Goal: Task Accomplishment & Management: Use online tool/utility

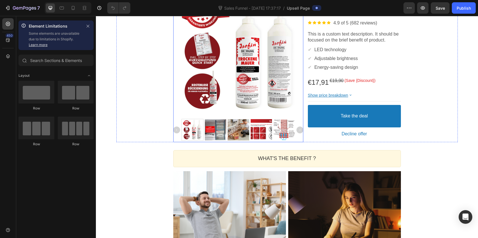
scroll to position [121, 0]
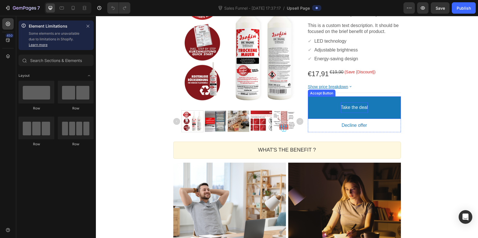
click at [343, 111] on bdo "Take the deal" at bounding box center [354, 108] width 27 height 6
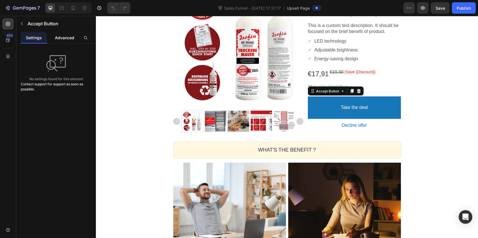
click at [61, 35] on p "Advanced" at bounding box center [64, 38] width 19 height 6
click at [32, 38] on p "Settings" at bounding box center [34, 38] width 16 height 6
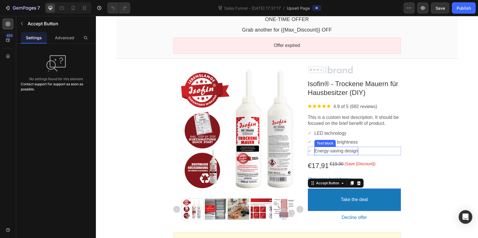
scroll to position [84, 0]
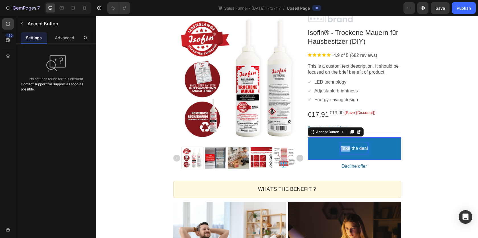
click at [348, 148] on p "Take the deal" at bounding box center [354, 149] width 27 height 6
click at [308, 137] on button "Ausgerechnete" at bounding box center [354, 148] width 93 height 22
click at [308, 137] on button "Ausgerechnete Menge" at bounding box center [354, 148] width 93 height 22
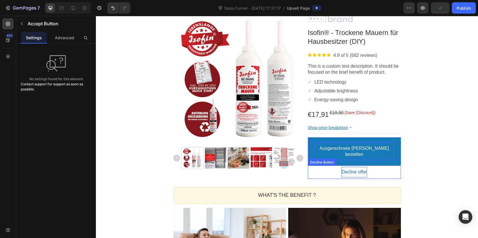
click at [347, 169] on bdo "Decline offer" at bounding box center [354, 172] width 26 height 6
click at [347, 169] on p "Decline offer" at bounding box center [354, 172] width 26 height 6
click at [308, 167] on button "Nein," at bounding box center [354, 172] width 93 height 11
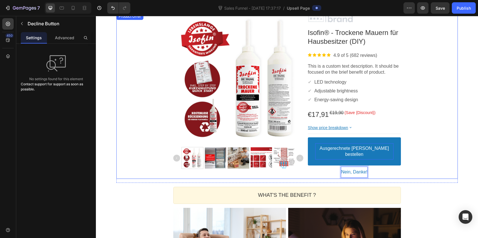
click at [454, 125] on div "Product Images Image Isofin® - Trockene Mauern für Hausbesitzer (DIY) Product T…" at bounding box center [286, 96] width 341 height 166
click at [381, 147] on p "Ausgerechnete Menge bestellen" at bounding box center [354, 152] width 78 height 12
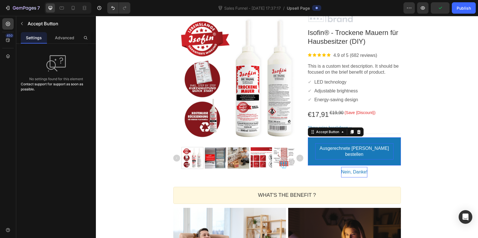
click at [381, 152] on div "Ausgerechnete Menge bestellen" at bounding box center [354, 151] width 78 height 17
click at [308, 137] on button "Ausgerechnete Menge bestellen" at bounding box center [354, 151] width 93 height 28
click at [308, 137] on button "Ausgerechnete Menge bestellen &" at bounding box center [354, 151] width 93 height 28
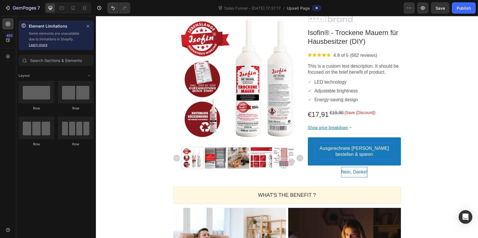
click at [469, 138] on div "One-time Offer Callout Text Grab another for {{Max_Discount}} OFF Callout Text …" at bounding box center [287, 220] width 382 height 524
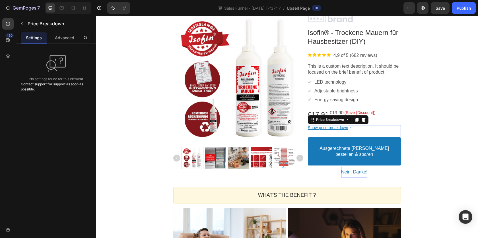
click at [343, 128] on bdo "Show price breakdown" at bounding box center [328, 127] width 40 height 5
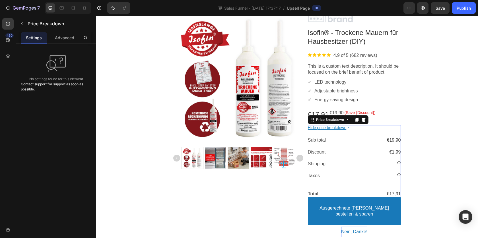
click at [342, 128] on bdo "Hide price breakdown" at bounding box center [327, 127] width 38 height 5
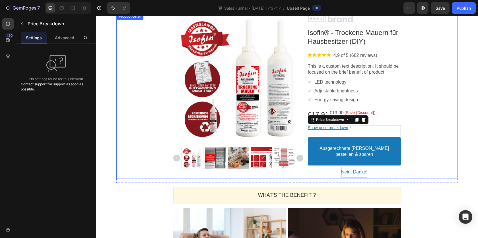
click at [476, 116] on div "One-time Offer Callout Text Grab another for {{Max_Discount}} OFF Callout Text …" at bounding box center [287, 220] width 382 height 524
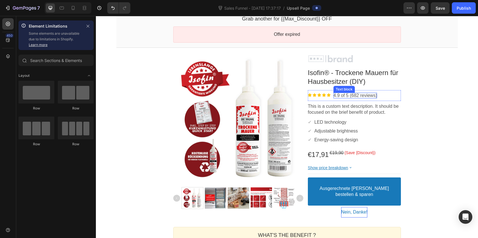
scroll to position [20, 0]
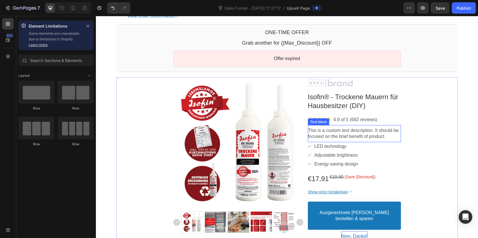
click at [324, 132] on p "This is a custom text description. It should be focused on the brief benefit of…" at bounding box center [354, 134] width 93 height 12
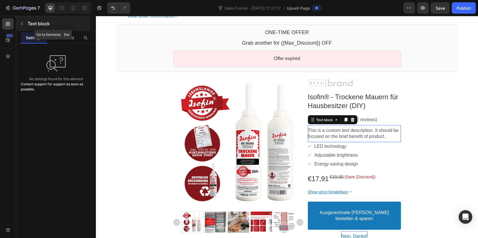
click at [23, 23] on icon "button" at bounding box center [22, 23] width 5 height 5
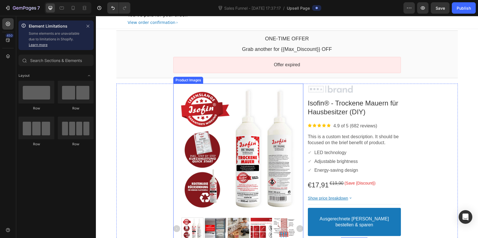
scroll to position [3, 0]
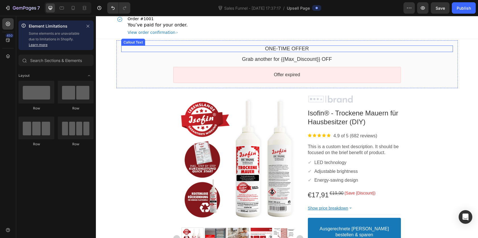
click at [288, 49] on bdo "One-time Offer" at bounding box center [287, 49] width 44 height 6
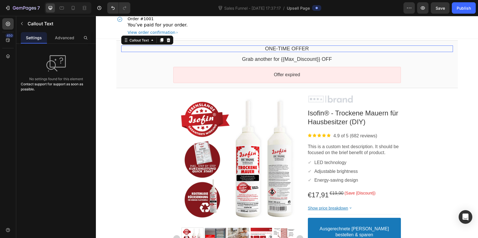
click at [288, 49] on bdo "One-time Offer" at bounding box center [287, 49] width 44 height 6
click at [138, 43] on div "Callout Text" at bounding box center [139, 40] width 33 height 7
click at [272, 50] on bdo "One-time Offer" at bounding box center [287, 49] width 44 height 6
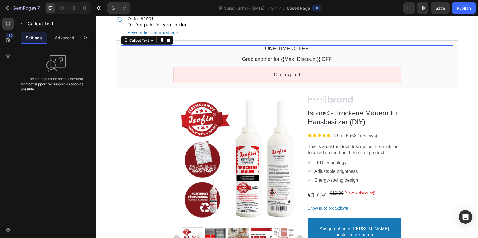
click at [272, 50] on bdo "One-time Offer" at bounding box center [287, 49] width 44 height 6
click at [69, 35] on p "Advanced" at bounding box center [64, 38] width 19 height 6
click at [23, 23] on icon "button" at bounding box center [22, 23] width 5 height 5
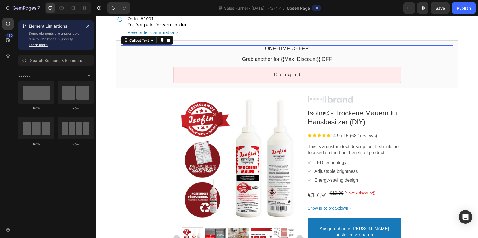
click at [282, 48] on bdo "One-time Offer" at bounding box center [287, 49] width 44 height 6
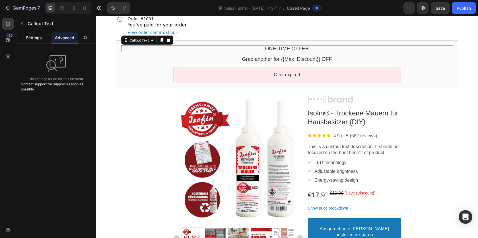
click at [37, 40] on p "Settings" at bounding box center [34, 38] width 16 height 6
click at [301, 46] on bdo "One-time Offer" at bounding box center [287, 49] width 44 height 6
click at [140, 40] on div "Callout Text" at bounding box center [139, 40] width 22 height 4
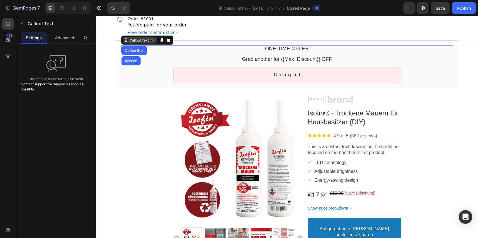
click at [140, 40] on div "Callout Text" at bounding box center [139, 40] width 22 height 4
click at [126, 41] on icon at bounding box center [126, 40] width 5 height 5
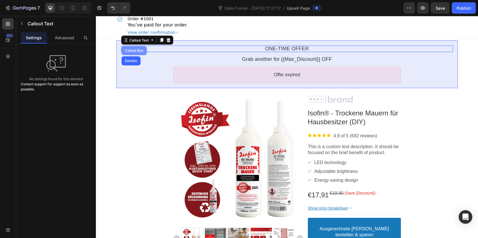
click at [139, 50] on div "Callout Box" at bounding box center [134, 50] width 21 height 3
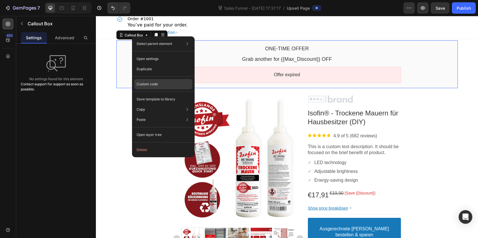
click at [164, 94] on div "Custom code" at bounding box center [163, 99] width 58 height 10
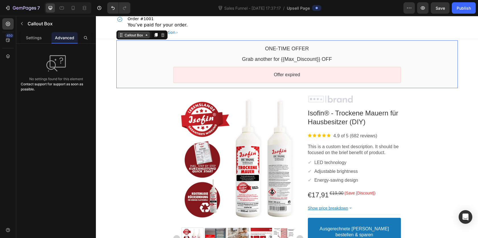
click at [137, 36] on div "Callout Box" at bounding box center [133, 35] width 21 height 4
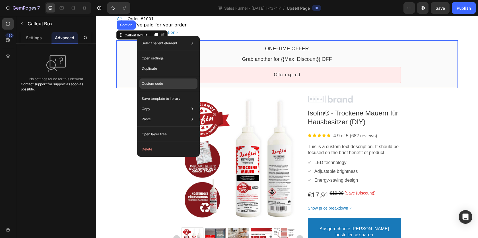
click at [174, 94] on div "Custom code" at bounding box center [168, 99] width 58 height 10
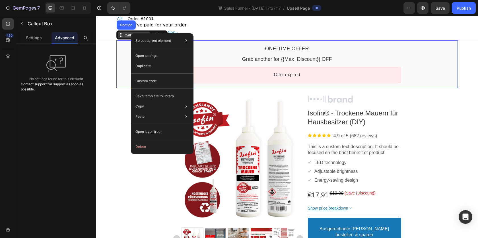
drag, startPoint x: 131, startPoint y: 33, endPoint x: 229, endPoint y: 50, distance: 99.8
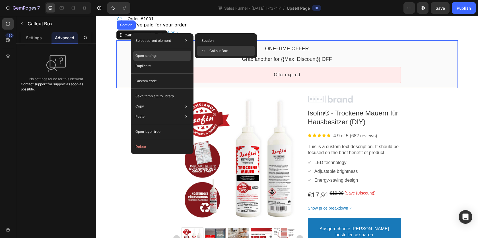
click at [158, 53] on div "Open settings" at bounding box center [162, 56] width 58 height 10
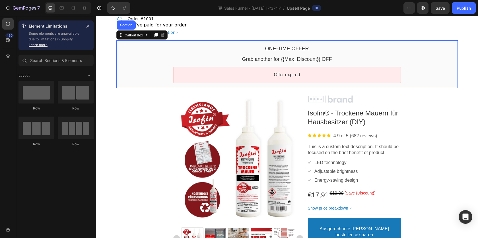
click at [453, 25] on div "Order #1001 You’ve paid for your order. View order confirmation" at bounding box center [286, 26] width 341 height 26
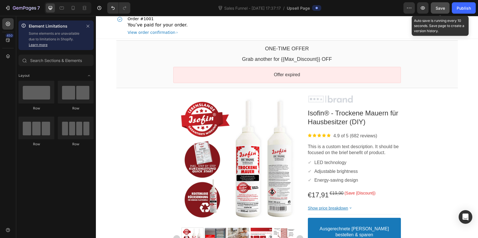
click at [444, 9] on span "Save" at bounding box center [440, 8] width 9 height 5
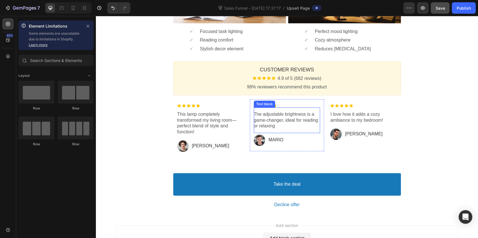
scroll to position [362, 0]
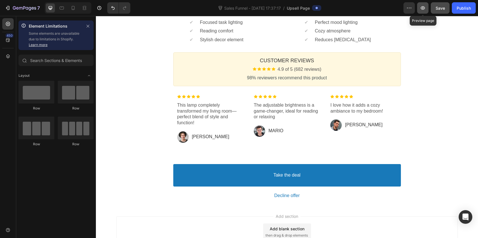
click at [425, 11] on icon "button" at bounding box center [423, 8] width 6 height 6
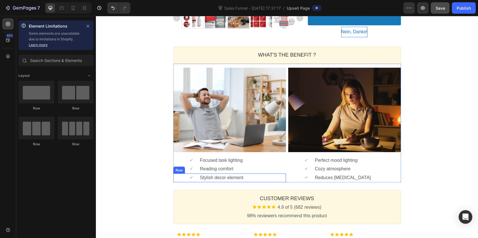
scroll to position [218, 0]
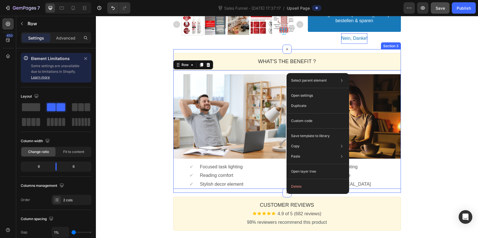
click at [294, 53] on div "WHAT'S THE BENEFIT ? Heading Callout Box Image ✔ Text block Focused task lighti…" at bounding box center [287, 121] width 228 height 144
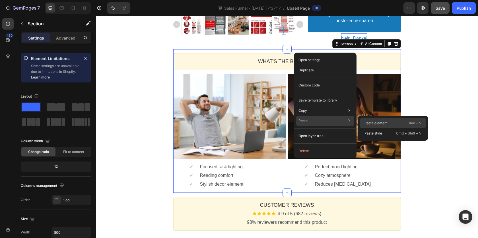
click at [370, 121] on p "Paste element" at bounding box center [375, 123] width 23 height 5
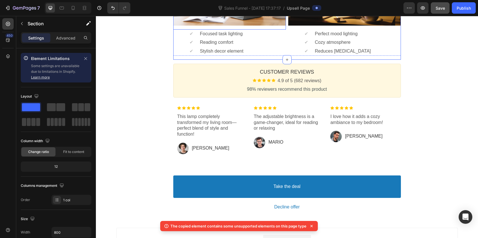
scroll to position [408, 0]
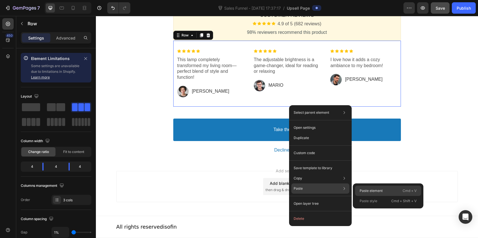
click at [373, 192] on p "Paste element" at bounding box center [371, 190] width 23 height 5
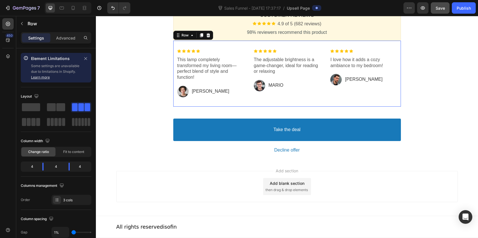
click at [13, 15] on div "7 Version history Sales Funnel - Aug 26, 17:37:17 / Upsell Page Preview Save Pu…" at bounding box center [239, 8] width 478 height 16
click at [20, 24] on icon "button" at bounding box center [22, 23] width 5 height 5
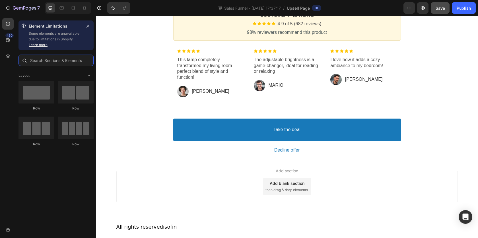
click at [43, 56] on input "text" at bounding box center [55, 60] width 75 height 11
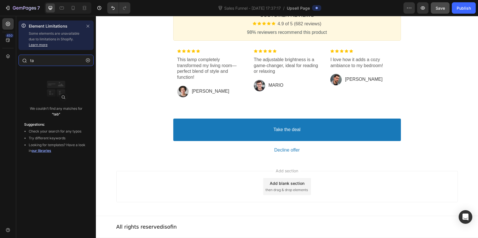
type input "t"
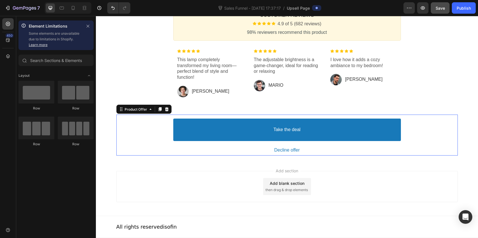
click at [161, 129] on div "Take the deal Accept Button Decline offer Decline Button" at bounding box center [286, 135] width 341 height 41
click at [12, 24] on div at bounding box center [7, 23] width 11 height 11
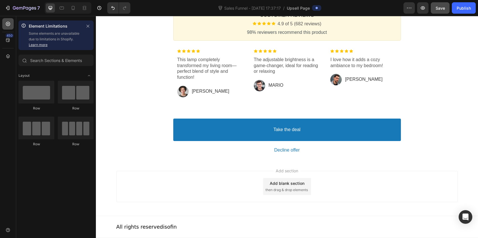
click at [8, 24] on icon at bounding box center [8, 24] width 4 height 4
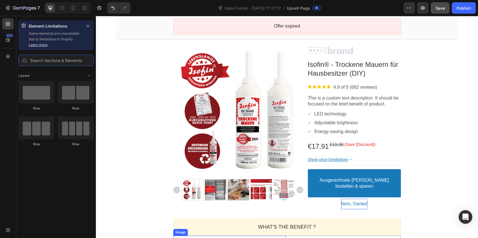
scroll to position [0, 0]
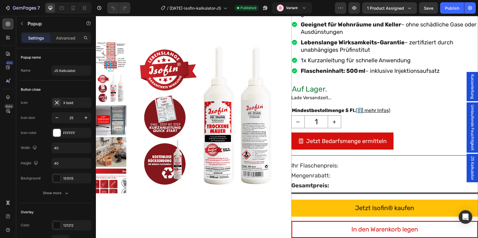
scroll to position [322, 0]
click at [468, 164] on div "JS Kalkulator" at bounding box center [472, 168] width 11 height 28
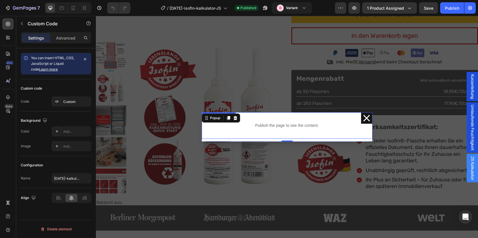
click at [331, 124] on p "Publish the page to see the content." at bounding box center [286, 126] width 159 height 6
click at [304, 125] on p "Publish the page to see the content." at bounding box center [286, 126] width 159 height 6
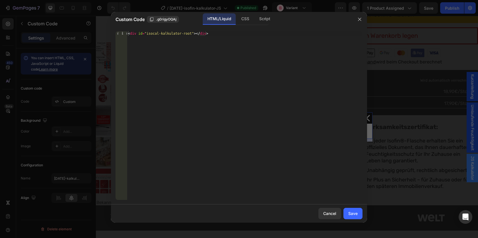
click at [234, 13] on div "HTML/Liquid" at bounding box center [219, 18] width 33 height 11
click at [255, 20] on div "CSS" at bounding box center [265, 18] width 20 height 11
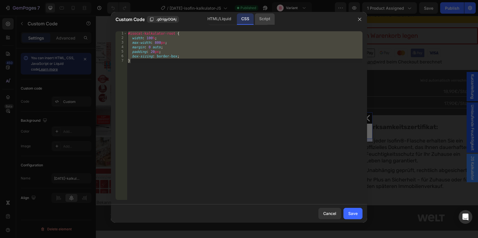
click at [263, 20] on div "Script" at bounding box center [265, 18] width 20 height 11
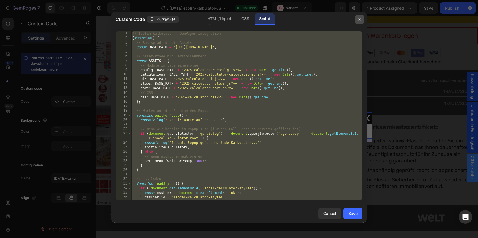
click at [362, 18] on icon "button" at bounding box center [359, 19] width 5 height 5
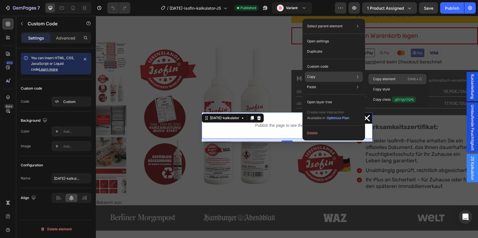
click at [403, 84] on div "Copy element Cmd + C" at bounding box center [397, 89] width 58 height 10
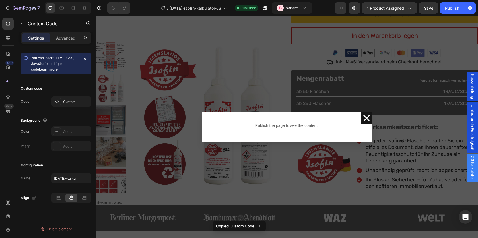
click at [268, 42] on div "Backdrop" at bounding box center [287, 127] width 382 height 222
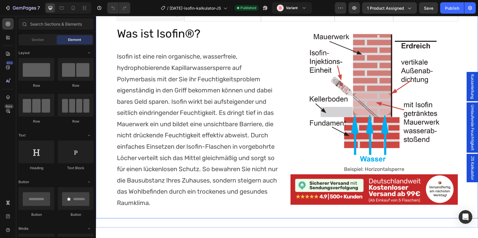
scroll to position [457, 0]
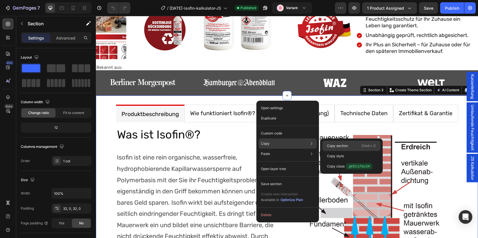
click at [340, 144] on p "Copy section" at bounding box center [337, 145] width 21 height 5
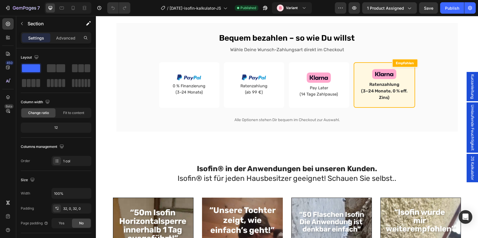
scroll to position [1075, 0]
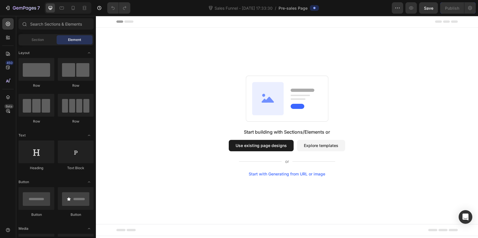
click at [267, 148] on button "Use existing page designs" at bounding box center [261, 145] width 65 height 11
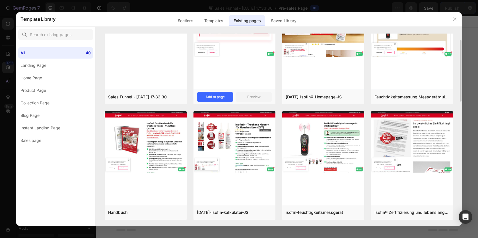
scroll to position [73, 0]
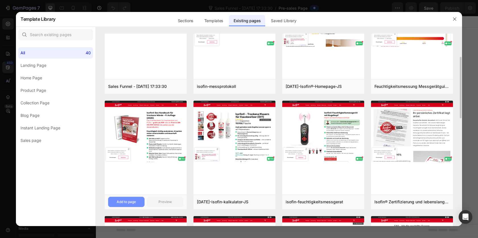
click at [123, 201] on div "Add to page" at bounding box center [126, 201] width 19 height 5
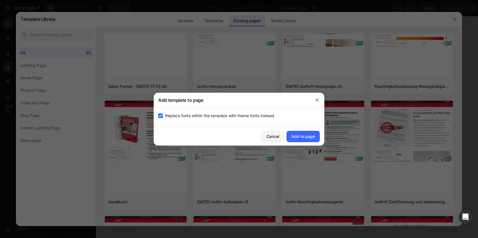
click at [248, 117] on span "Replace fonts within the template with theme fonts instead" at bounding box center [219, 115] width 109 height 7
checkbox input "false"
click at [311, 137] on div "Add to page" at bounding box center [303, 136] width 24 height 6
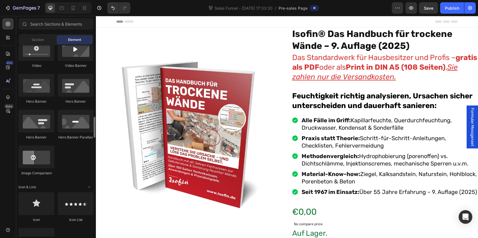
scroll to position [273, 0]
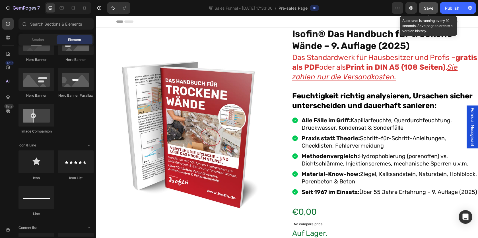
click at [432, 10] on span "Save" at bounding box center [428, 8] width 9 height 5
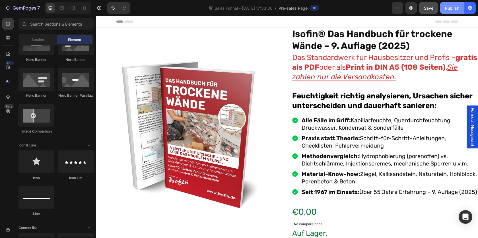
click at [452, 7] on div "Publish" at bounding box center [452, 8] width 14 height 6
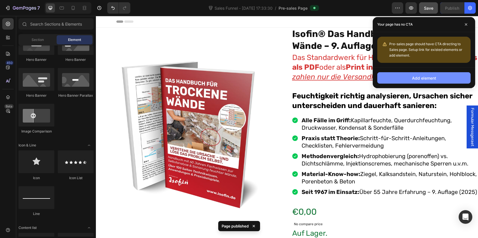
click at [417, 76] on div "Add element" at bounding box center [424, 78] width 24 height 6
click at [416, 79] on div "Add element" at bounding box center [424, 78] width 24 height 6
click at [412, 78] on div "Add element" at bounding box center [424, 78] width 24 height 6
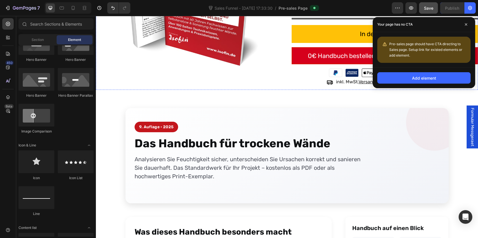
scroll to position [178, 0]
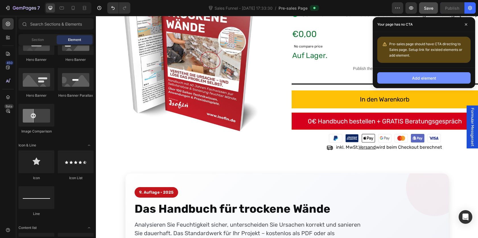
click at [413, 78] on div "Add element" at bounding box center [424, 78] width 24 height 6
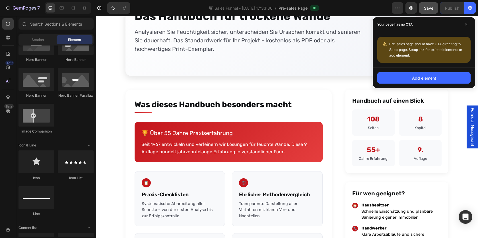
scroll to position [337, 0]
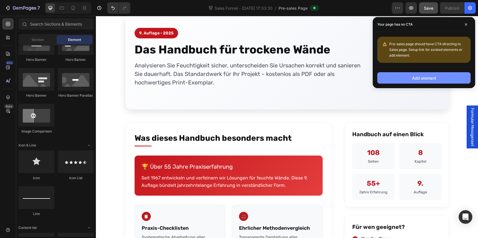
click at [438, 79] on button "Add element" at bounding box center [423, 77] width 93 height 11
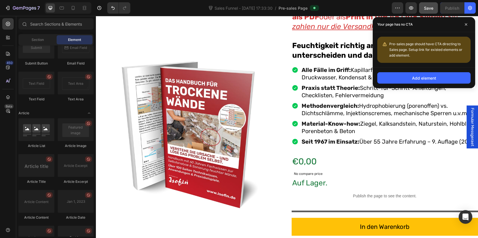
scroll to position [1262, 0]
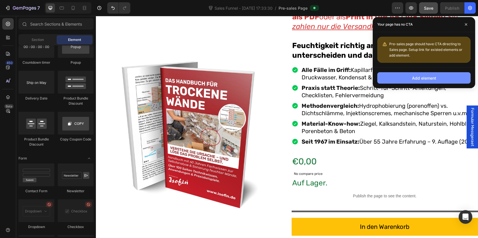
click at [428, 79] on div "Add element" at bounding box center [424, 78] width 24 height 6
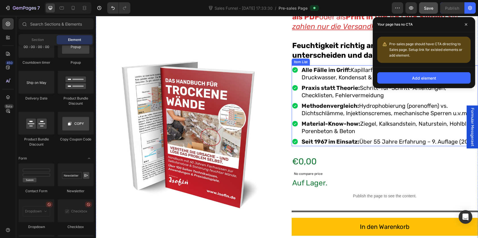
click at [381, 154] on div "Isofin® Das Handbuch für trockene Wände – 9. Auflage (2025) Product Title Das S…" at bounding box center [385, 130] width 187 height 306
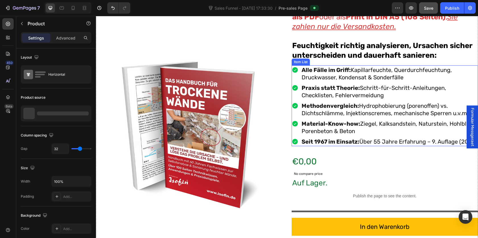
click at [384, 140] on p "Seit 1967 im Einsatz: Über 55 Jahre Erfahrung – 9. Auflage (2025)" at bounding box center [390, 141] width 176 height 7
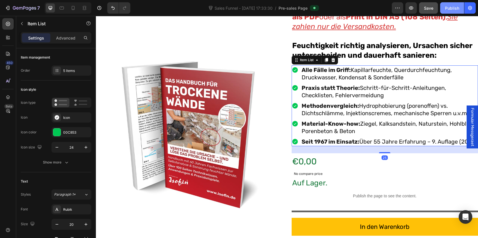
click at [451, 11] on button "Publish" at bounding box center [452, 7] width 24 height 11
click at [401, 7] on button "button" at bounding box center [397, 7] width 11 height 11
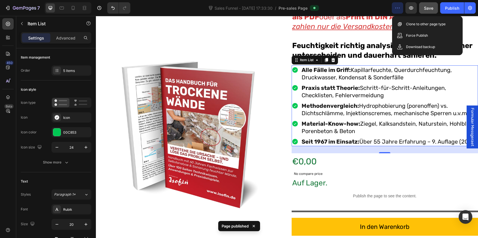
click at [401, 7] on button "button" at bounding box center [397, 7] width 11 height 11
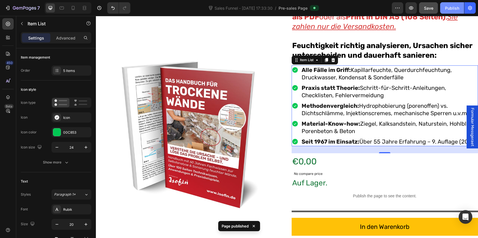
click at [453, 7] on div "Publish" at bounding box center [452, 8] width 14 height 6
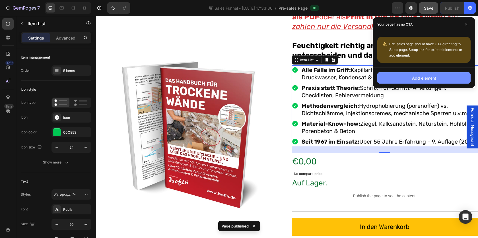
click at [415, 81] on button "Add element" at bounding box center [423, 77] width 93 height 11
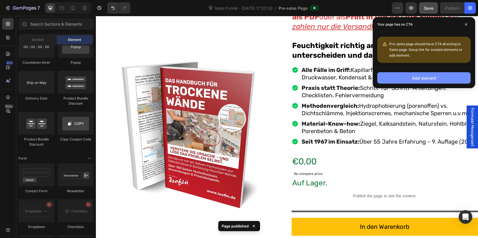
click at [415, 81] on button "Add element" at bounding box center [423, 77] width 93 height 11
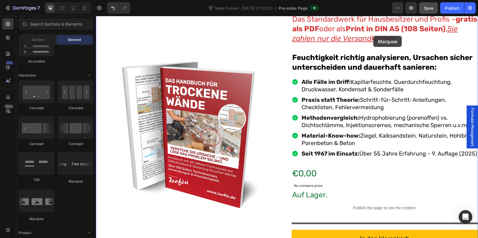
scroll to position [20, 0]
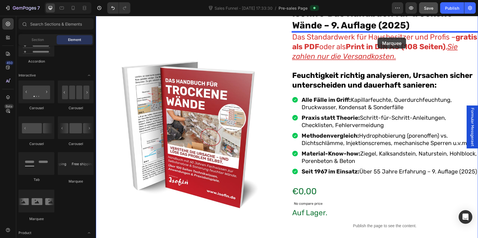
drag, startPoint x: 179, startPoint y: 185, endPoint x: 378, endPoint y: 38, distance: 247.2
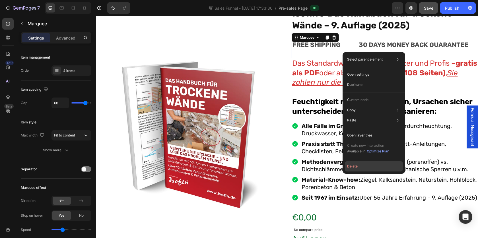
drag, startPoint x: 364, startPoint y: 163, endPoint x: 268, endPoint y: 147, distance: 97.1
click at [364, 163] on button "Delete" at bounding box center [374, 166] width 58 height 10
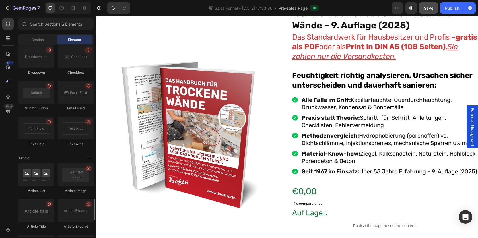
scroll to position [1568, 0]
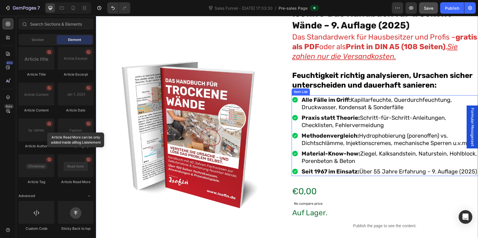
click at [321, 162] on p "Material-Know-how: Ziegel, Kalksandstein, Naturstein, Hohlblock, Porenbeton & B…" at bounding box center [390, 157] width 176 height 15
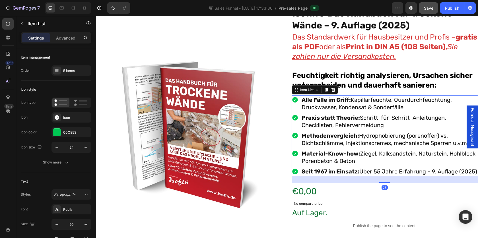
click at [348, 183] on div "25" at bounding box center [385, 179] width 187 height 7
click at [329, 183] on div "25" at bounding box center [385, 179] width 187 height 7
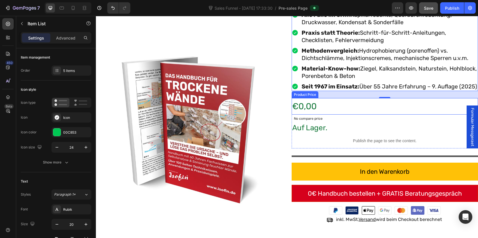
scroll to position [150, 0]
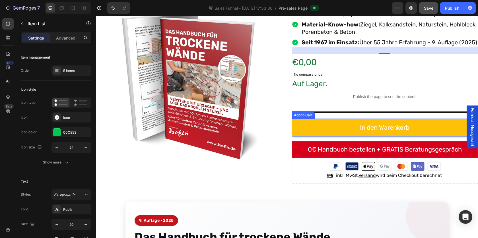
click at [329, 136] on button "In den Warenkorb" at bounding box center [385, 128] width 187 height 18
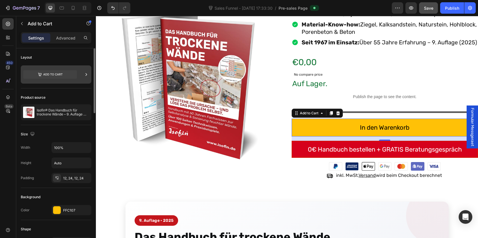
click at [83, 77] on icon at bounding box center [86, 75] width 6 height 6
click at [61, 60] on div "Layout" at bounding box center [56, 57] width 71 height 9
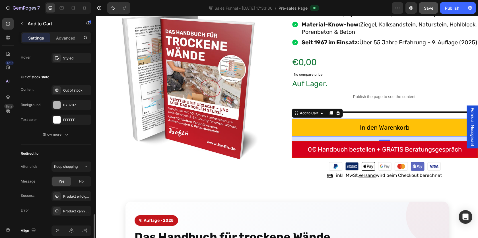
scroll to position [448, 0]
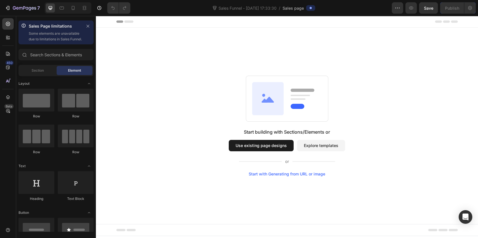
click at [269, 143] on button "Use existing page designs" at bounding box center [261, 145] width 65 height 11
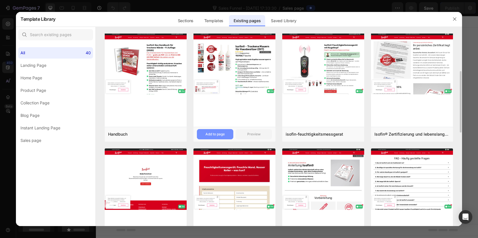
scroll to position [142, 0]
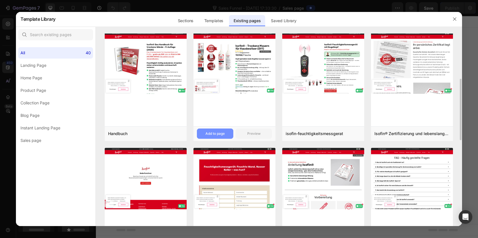
click at [209, 133] on div "Add to page" at bounding box center [214, 133] width 19 height 5
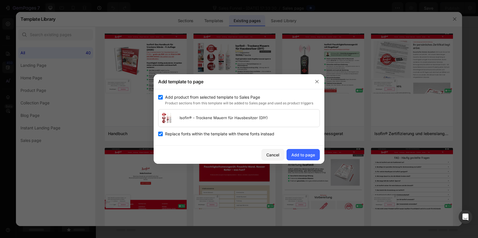
click at [226, 133] on span "Replace fonts within the template with theme fonts instead" at bounding box center [219, 134] width 109 height 7
checkbox input "false"
click at [307, 156] on div "Add to page" at bounding box center [303, 155] width 24 height 6
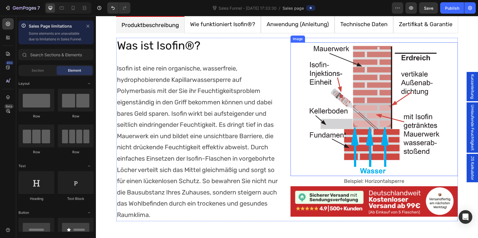
scroll to position [551, 0]
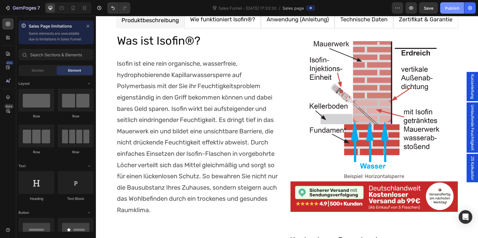
click at [449, 10] on div "Publish" at bounding box center [452, 8] width 14 height 6
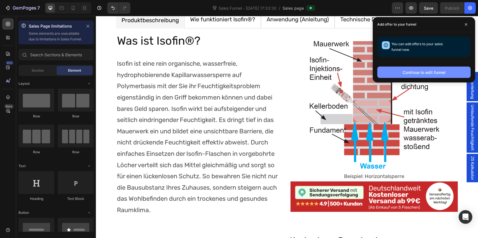
click at [428, 74] on div "Continue to edit funnel" at bounding box center [424, 72] width 43 height 6
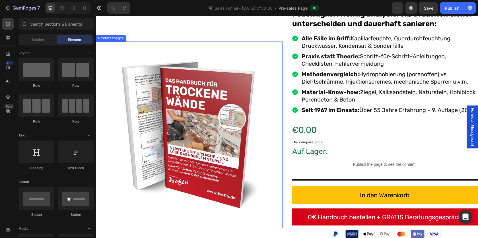
scroll to position [123, 0]
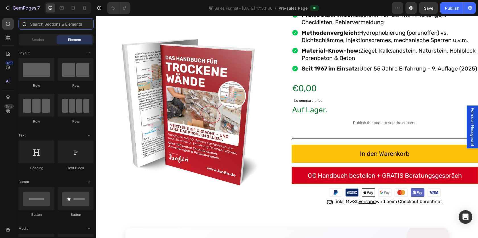
click at [40, 26] on input "text" at bounding box center [55, 23] width 75 height 11
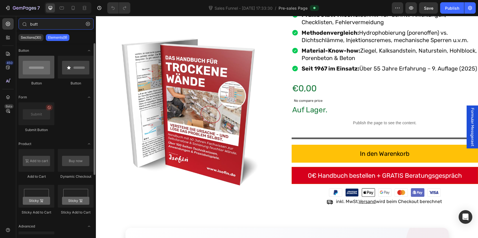
type input "butt"
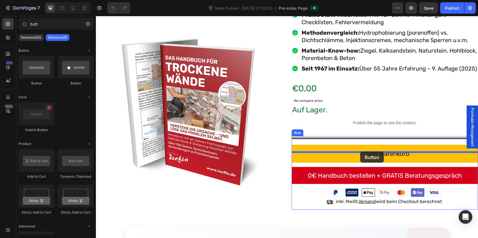
drag, startPoint x: 139, startPoint y: 90, endPoint x: 360, endPoint y: 152, distance: 229.5
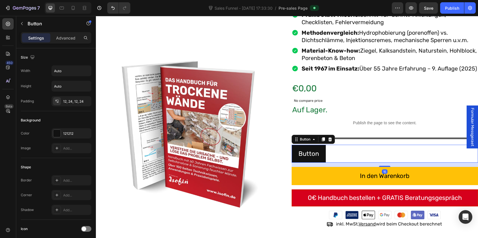
click at [339, 163] on div "Button Button 15" at bounding box center [385, 154] width 187 height 18
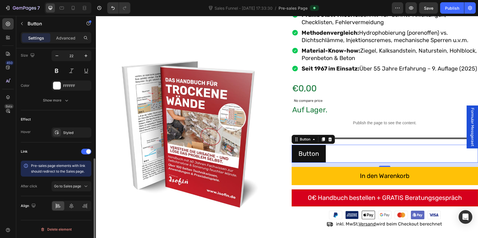
scroll to position [237, 0]
click at [79, 189] on div "Go to Sales page" at bounding box center [71, 186] width 35 height 6
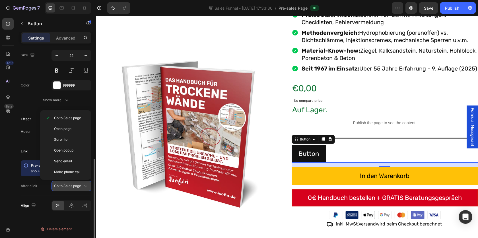
click at [79, 189] on div "Go to Sales page" at bounding box center [71, 186] width 35 height 6
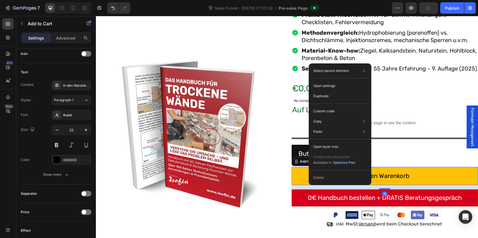
scroll to position [0, 0]
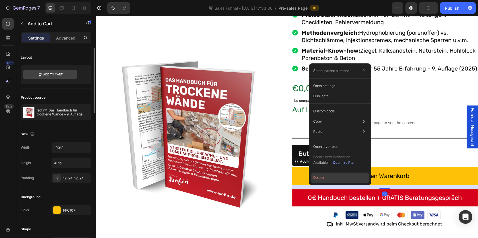
click at [328, 179] on button "Delete" at bounding box center [340, 178] width 58 height 10
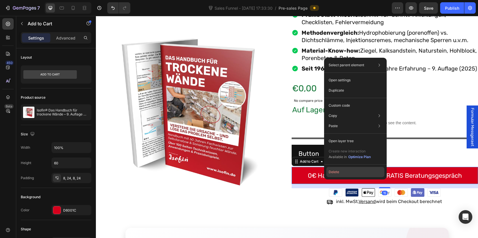
click at [349, 173] on button "Delete" at bounding box center [355, 172] width 58 height 10
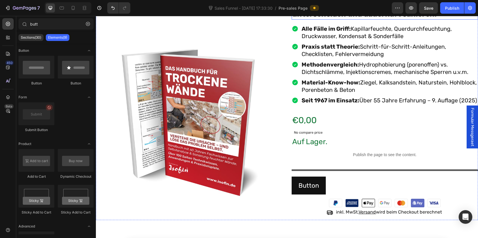
scroll to position [92, 0]
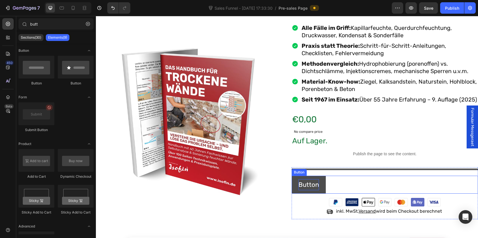
click at [306, 191] on p "Button" at bounding box center [308, 184] width 20 height 11
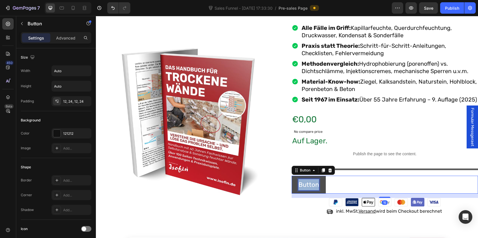
click at [306, 191] on p "Button" at bounding box center [308, 184] width 20 height 11
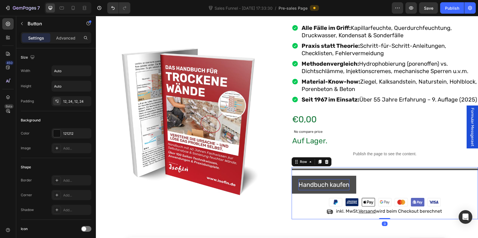
click at [391, 182] on div "Title Line Handbuch kaufen Button Image inkl. MwSt. Versand wird beim Checkout …" at bounding box center [385, 193] width 187 height 52
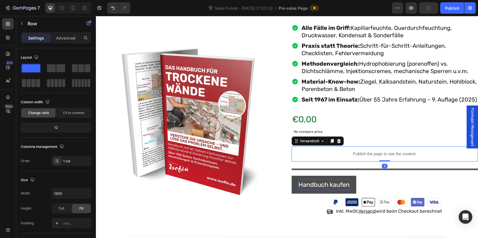
click at [369, 157] on p "Publish the page to see the content." at bounding box center [385, 154] width 187 height 6
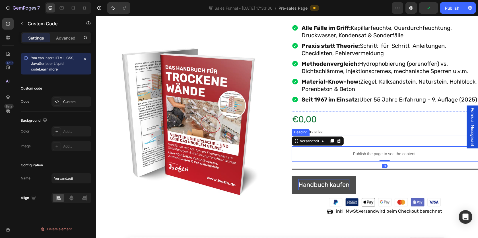
click at [377, 135] on div "No compare price" at bounding box center [385, 132] width 187 height 8
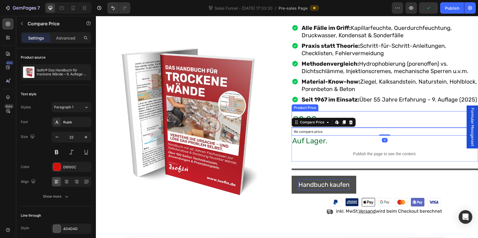
click at [388, 126] on div "€0,00" at bounding box center [385, 119] width 187 height 17
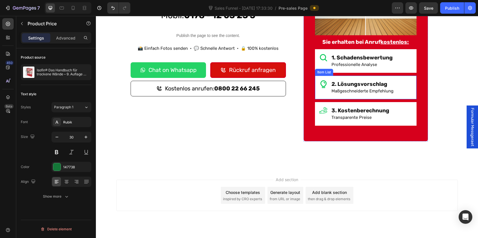
scroll to position [1028, 0]
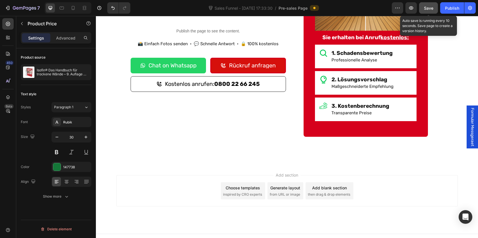
click at [428, 9] on span "Save" at bounding box center [428, 8] width 9 height 5
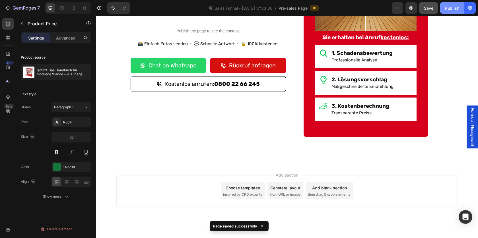
click at [449, 10] on div "Publish" at bounding box center [452, 8] width 14 height 6
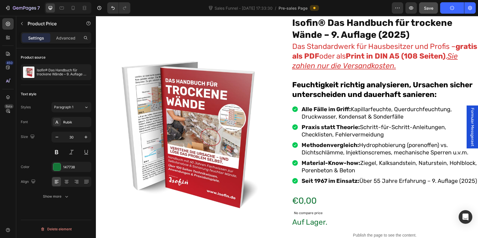
scroll to position [0, 0]
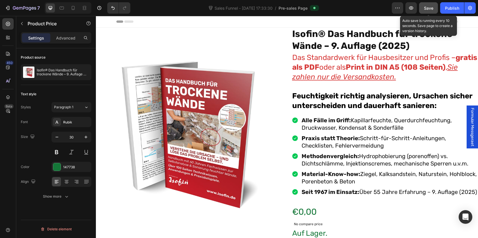
click at [423, 12] on button "Save" at bounding box center [428, 7] width 19 height 11
